Goal: Task Accomplishment & Management: Use online tool/utility

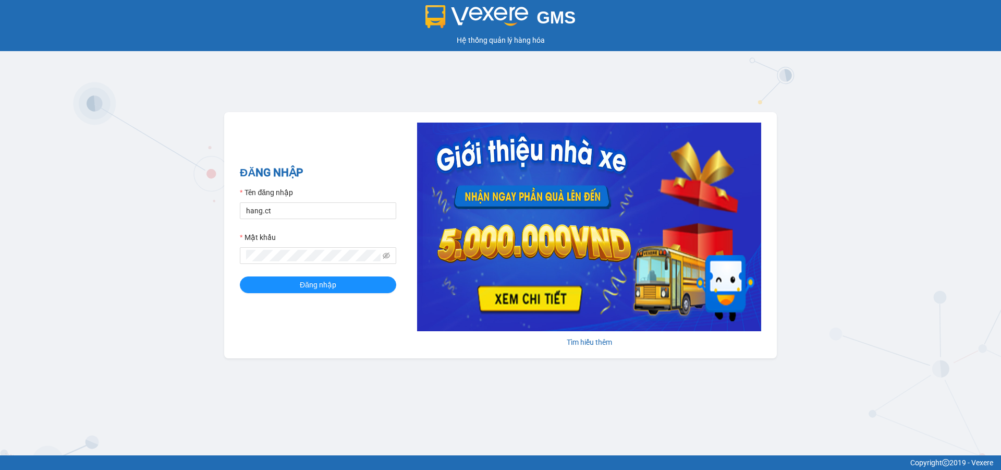
click at [324, 200] on div "Tên đăng nhập" at bounding box center [318, 195] width 156 height 16
drag, startPoint x: 341, startPoint y: 215, endPoint x: 391, endPoint y: 253, distance: 63.2
click at [341, 215] on input "hang.ct" at bounding box center [318, 210] width 156 height 17
type input "nguyenhoa.ct"
click at [388, 254] on icon "eye-invisible" at bounding box center [386, 255] width 7 height 6
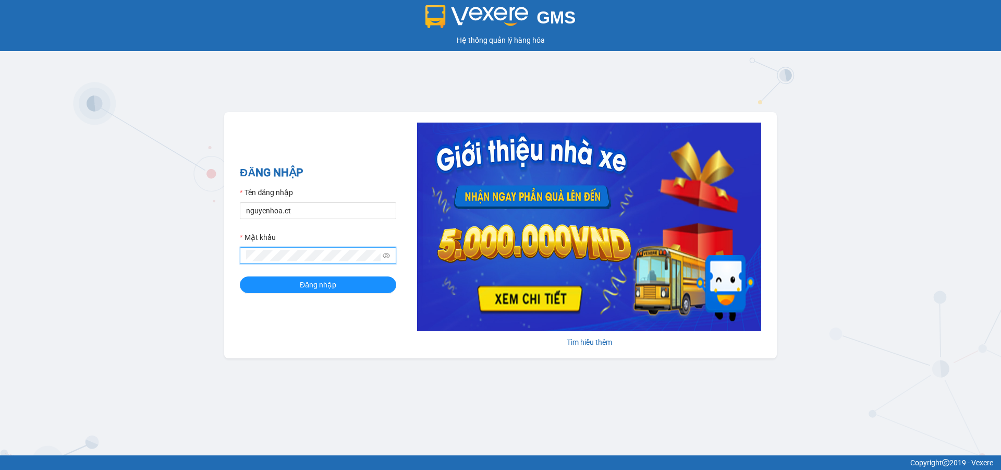
click at [224, 257] on div "ĐĂNG NHẬP Tên đăng nhập nguyenhoa.ct Mật khẩu Đăng nhập Tìm hiểu thêm" at bounding box center [500, 235] width 553 height 246
click at [240, 276] on button "Đăng nhập" at bounding box center [318, 284] width 156 height 17
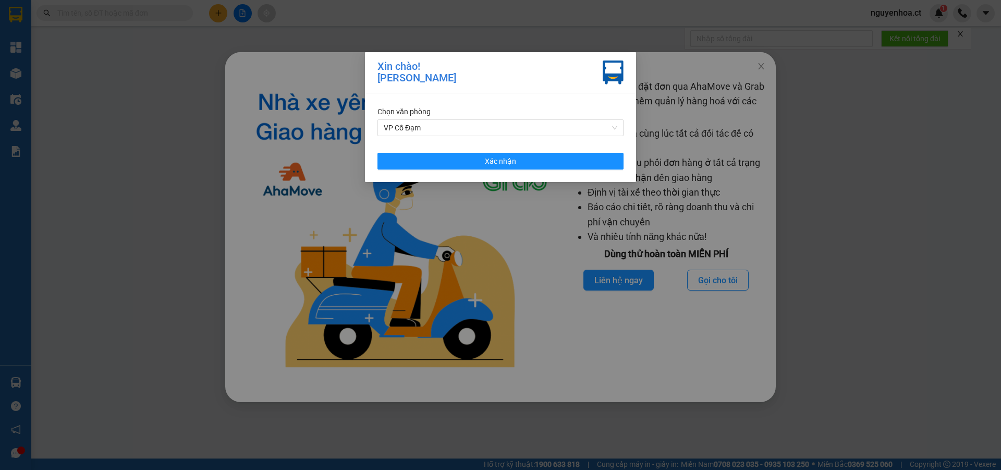
click at [124, 426] on div "Xin chào! [PERSON_NAME] Chọn văn phòng VP Cổ [PERSON_NAME] nhận" at bounding box center [500, 235] width 1001 height 470
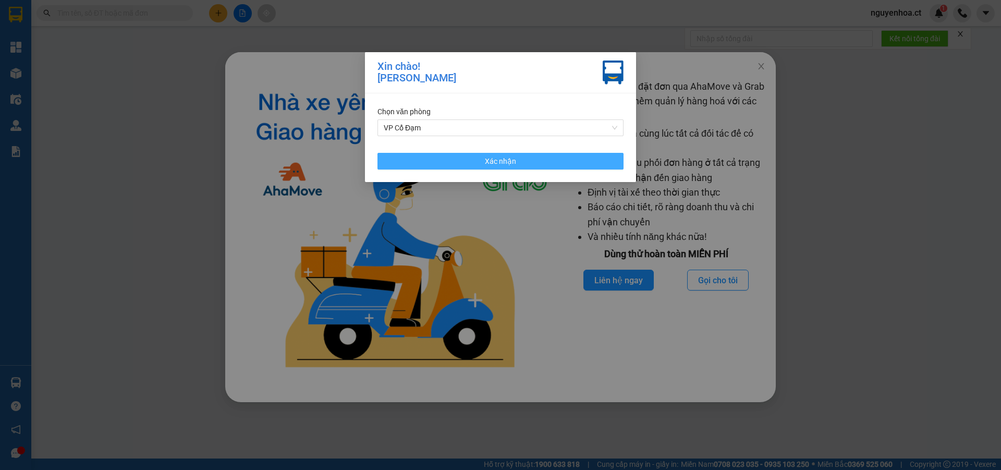
click at [604, 163] on button "Xác nhận" at bounding box center [501, 161] width 246 height 17
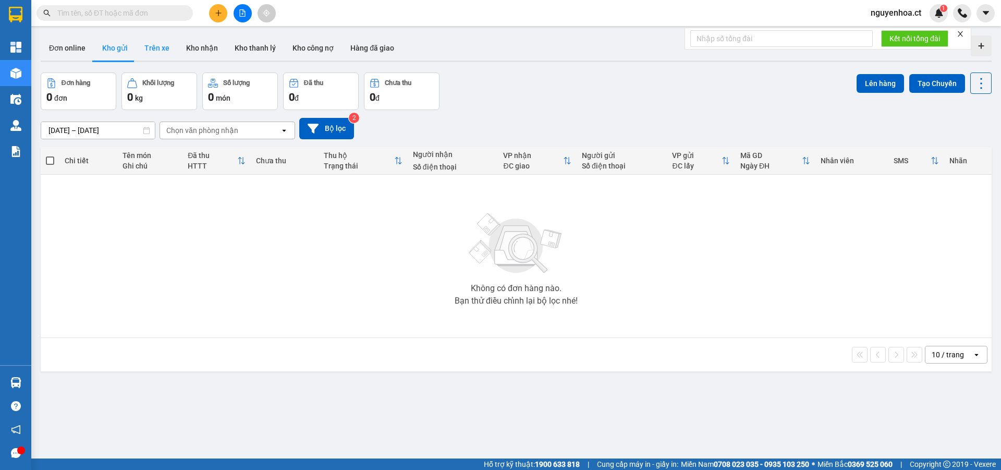
click at [162, 44] on button "Trên xe" at bounding box center [157, 47] width 42 height 25
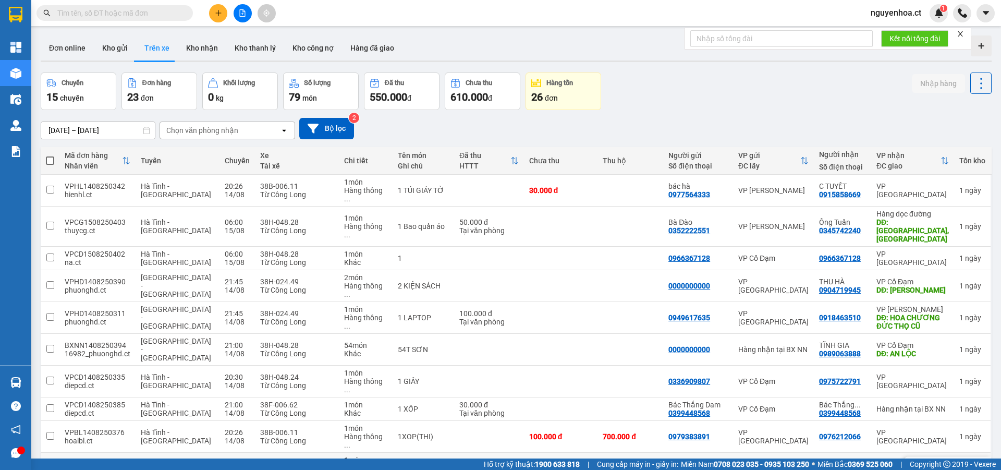
scroll to position [48, 0]
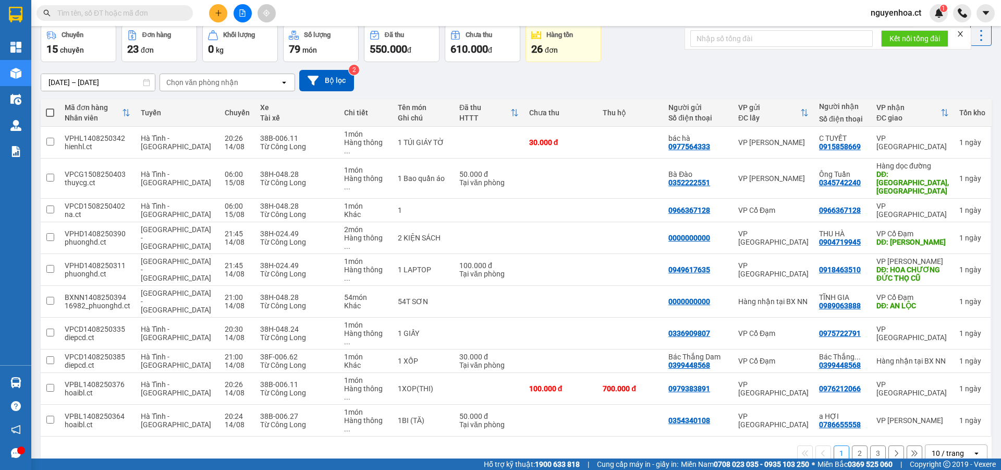
click at [873, 445] on button "3" at bounding box center [878, 453] width 16 height 16
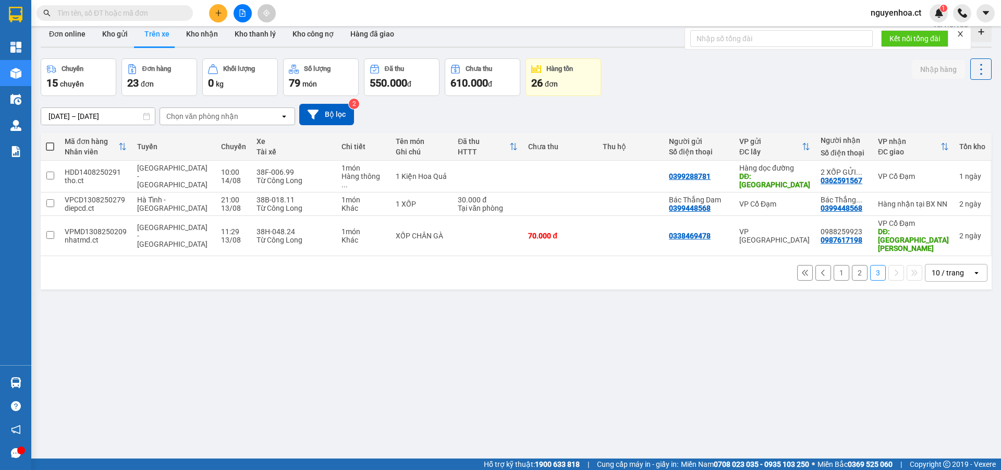
scroll to position [0, 0]
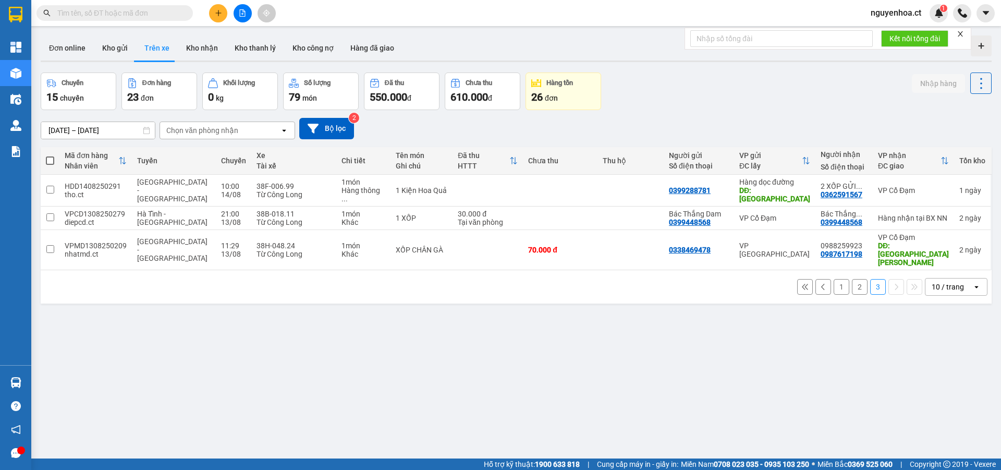
click at [101, 125] on input "[DATE] – [DATE]" at bounding box center [98, 130] width 114 height 17
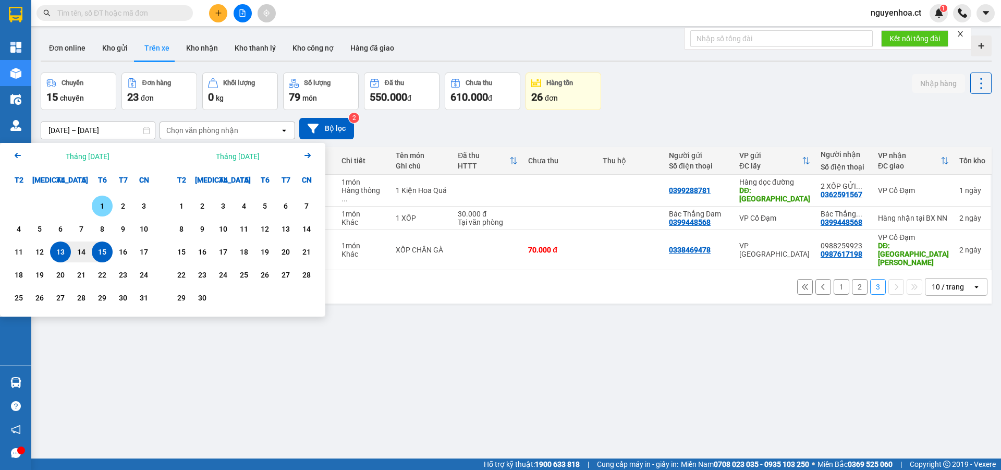
click at [104, 198] on div "1" at bounding box center [102, 206] width 21 height 21
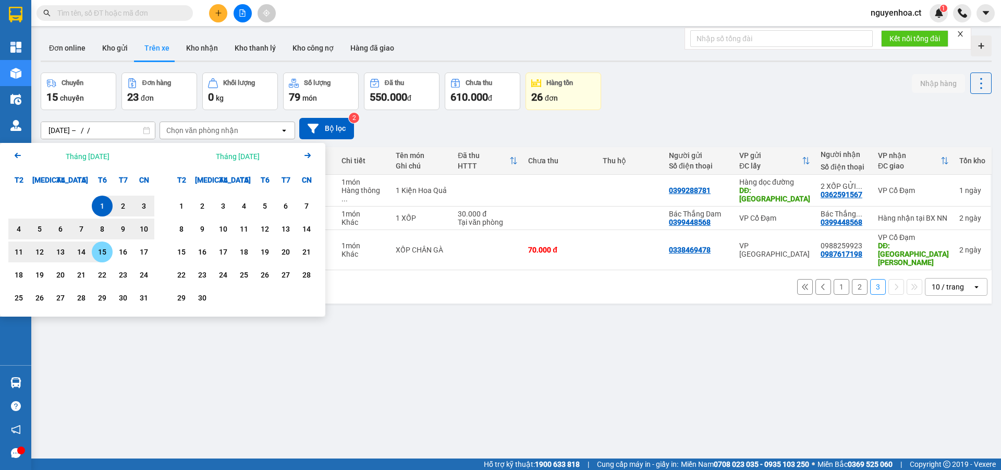
click at [106, 252] on div "15" at bounding box center [102, 252] width 15 height 13
type input "01/08/2025 – 15/08/2025"
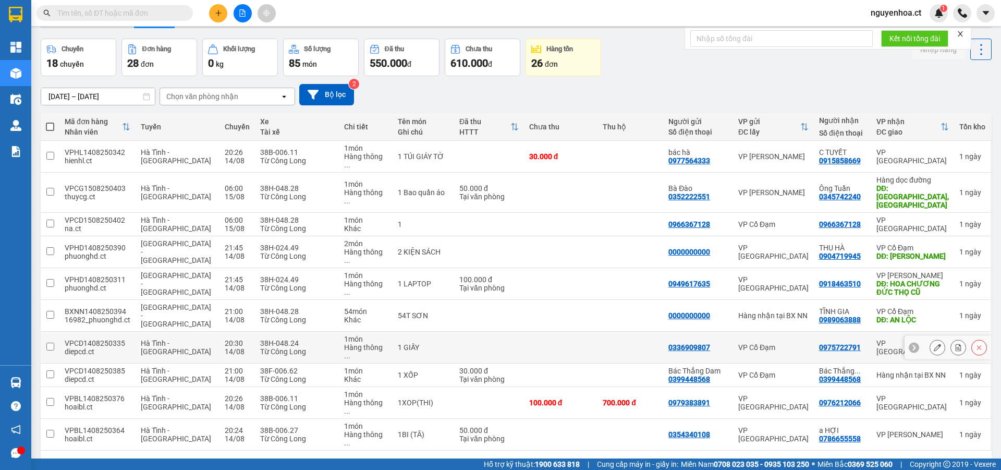
scroll to position [48, 0]
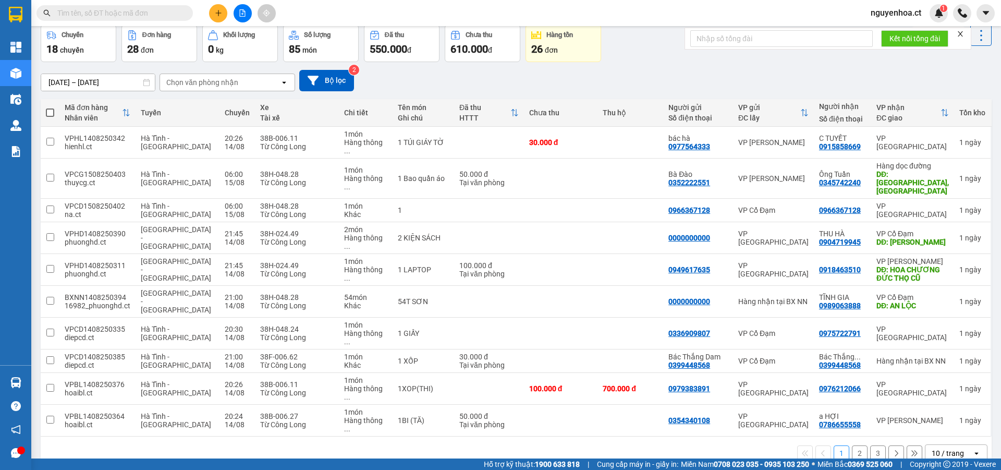
click at [870, 445] on button "3" at bounding box center [878, 453] width 16 height 16
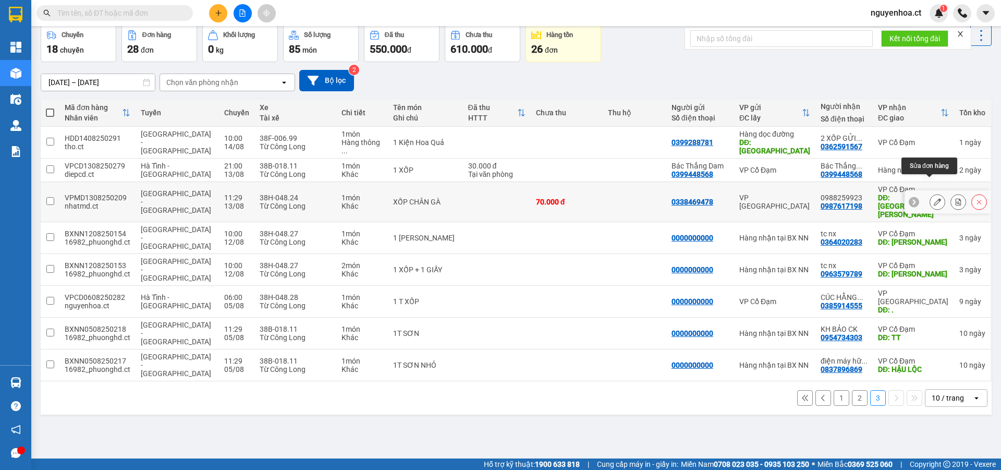
click at [934, 198] on icon at bounding box center [937, 201] width 7 height 7
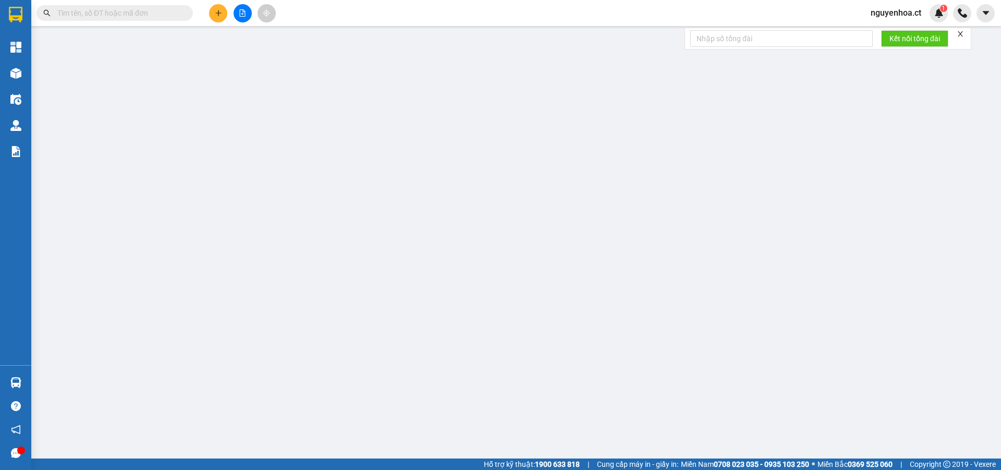
type input "0338469478"
type input "0987617198"
type input "0988259923"
type input "CẦU XUÂN HẢI"
type input "70.000"
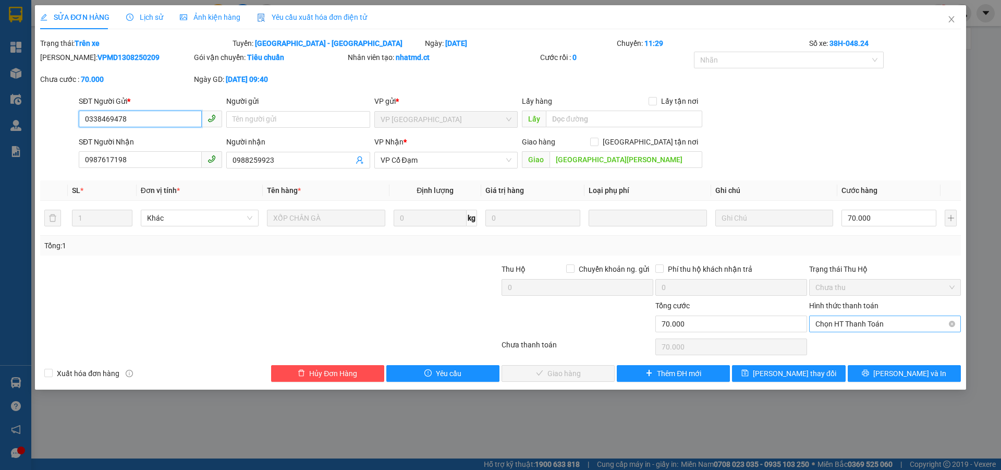
drag, startPoint x: 850, startPoint y: 327, endPoint x: 848, endPoint y: 334, distance: 7.0
click at [850, 327] on span "Chọn HT Thanh Toán" at bounding box center [885, 324] width 139 height 16
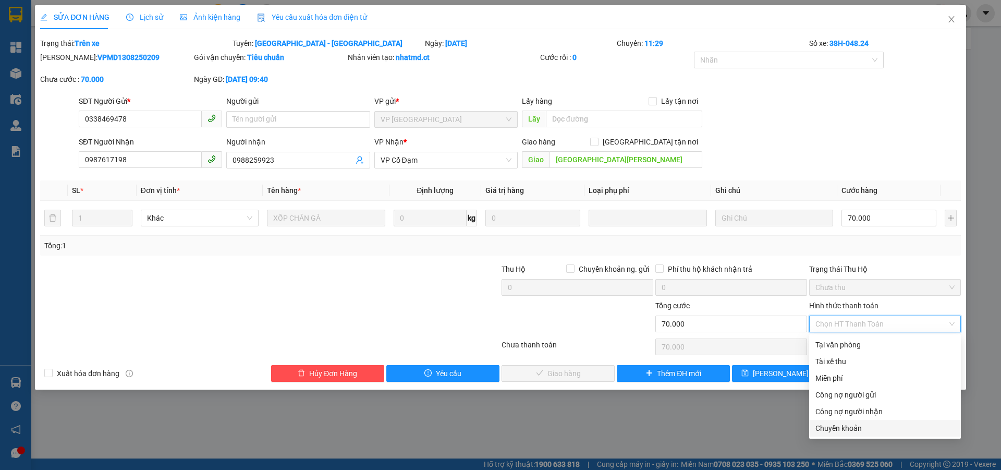
click at [823, 434] on div "Chuyển khoản" at bounding box center [885, 428] width 152 height 17
type input "0"
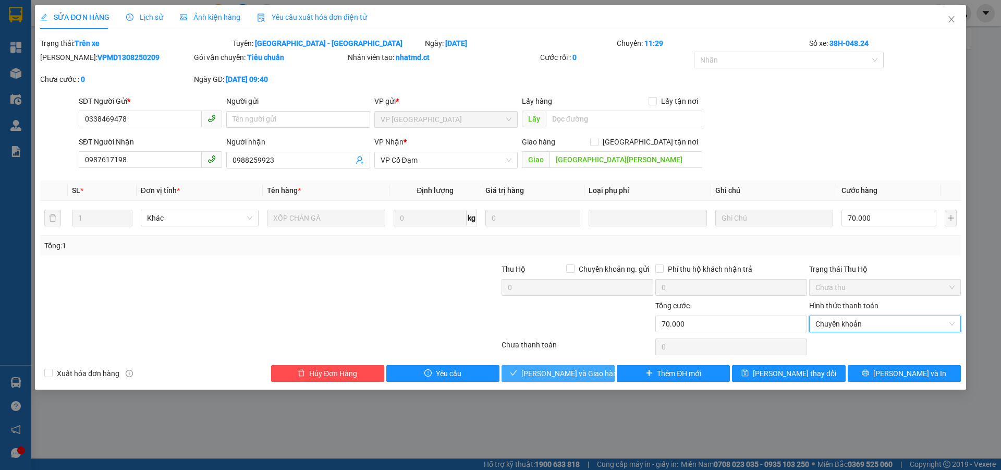
click at [582, 369] on span "Lưu và Giao hàng" at bounding box center [571, 373] width 100 height 11
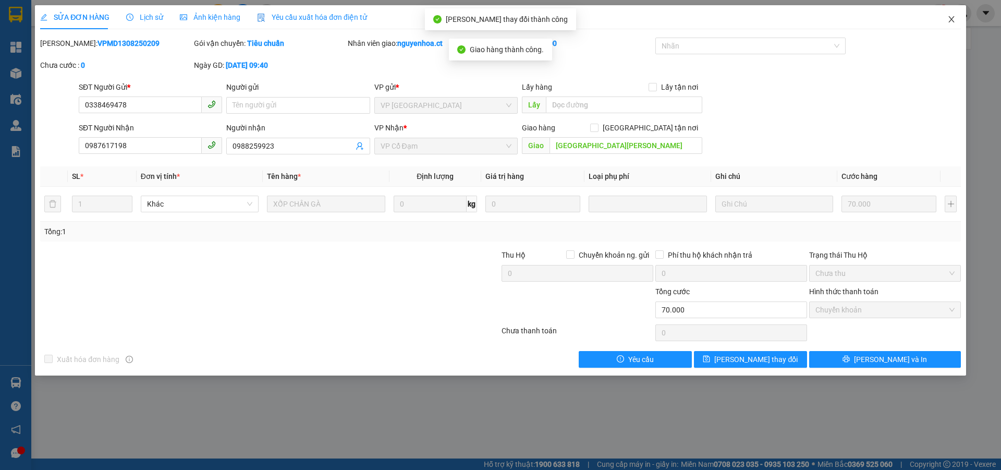
click at [955, 20] on icon "close" at bounding box center [951, 19] width 8 height 8
